Goal: Find specific page/section: Find specific page/section

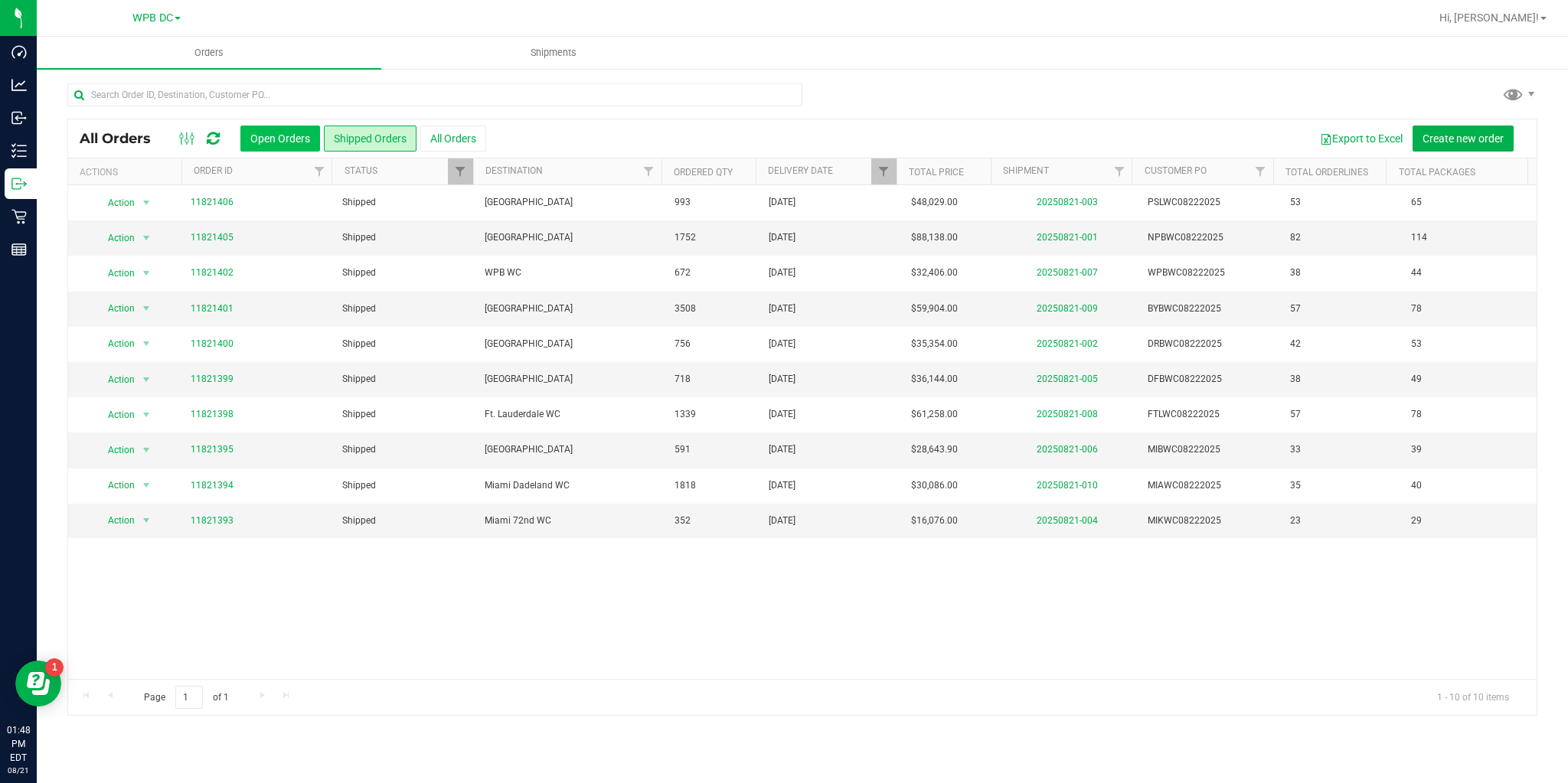
click at [285, 141] on button "Open Orders" at bounding box center [280, 139] width 80 height 26
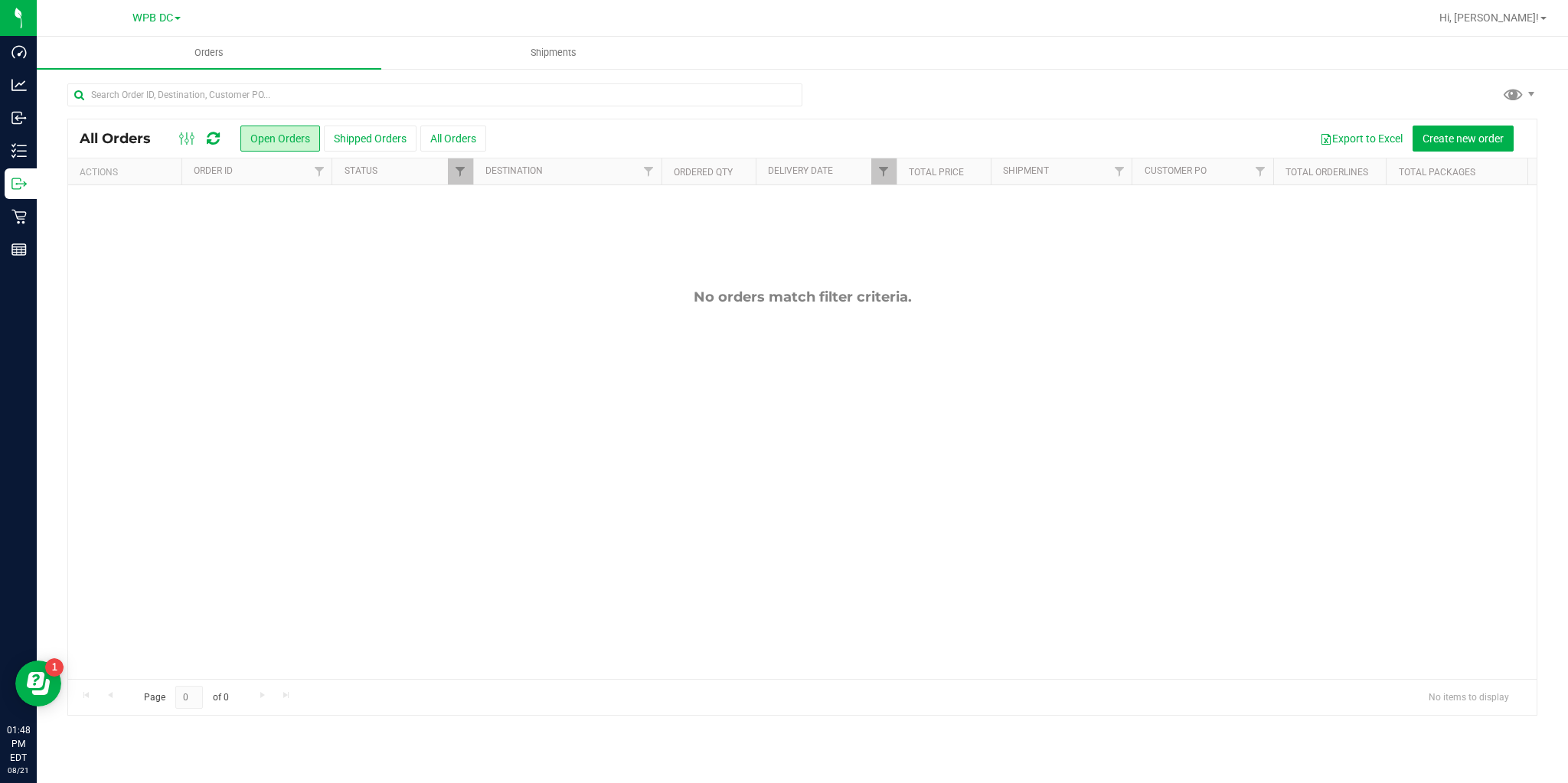
click at [868, 169] on th "Delivery Date" at bounding box center [826, 171] width 141 height 26
click at [879, 169] on span "Filter" at bounding box center [884, 171] width 13 height 13
click at [991, 305] on button "Clear" at bounding box center [1001, 304] width 73 height 34
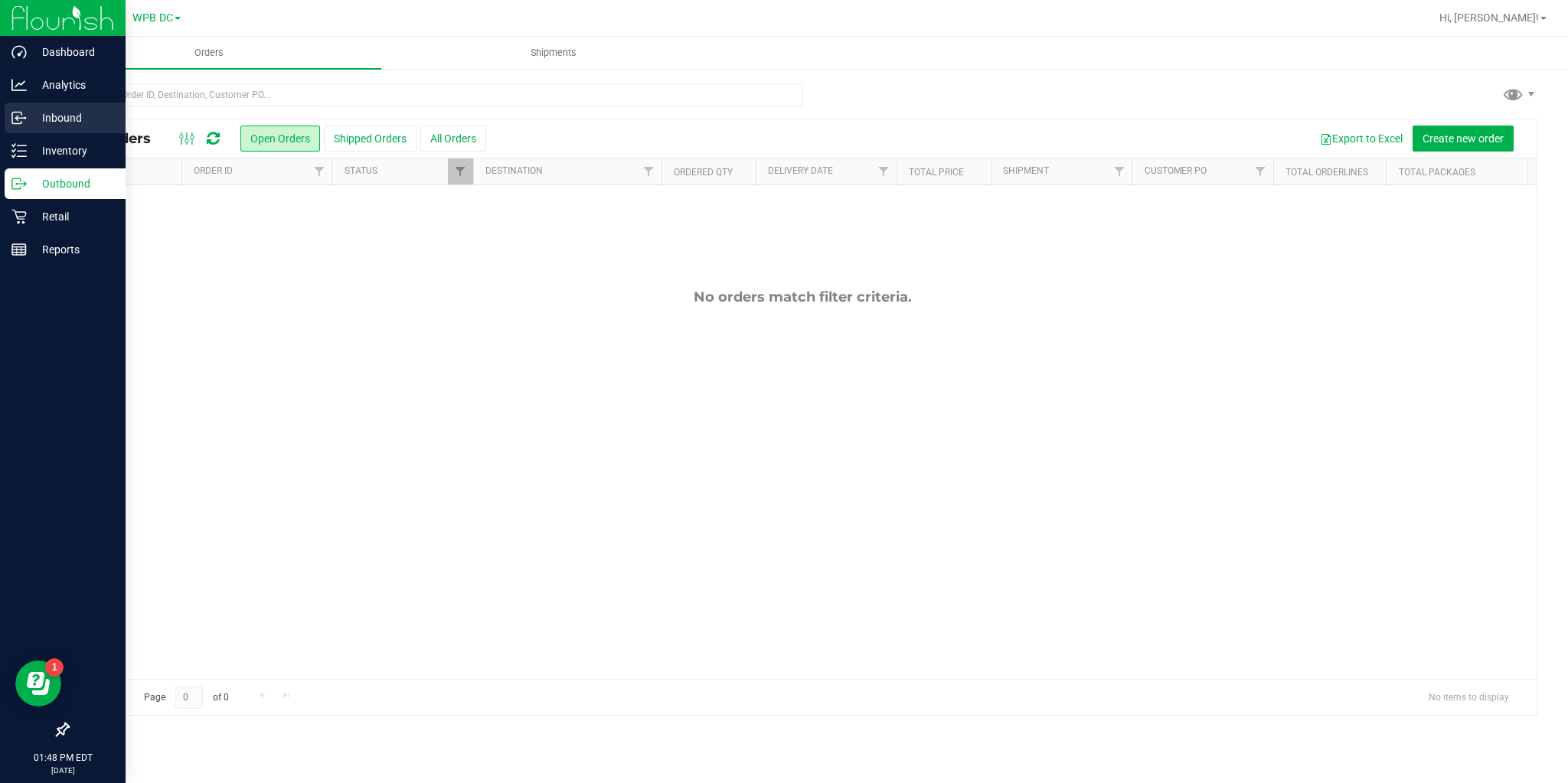
click at [35, 128] on div "Inbound" at bounding box center [65, 117] width 121 height 30
